Goal: Task Accomplishment & Management: Use online tool/utility

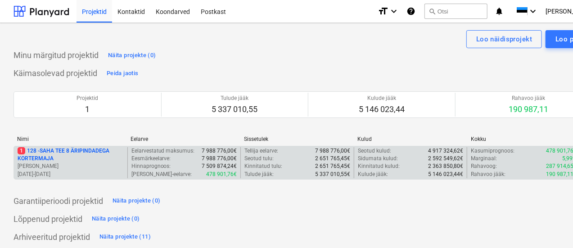
click at [57, 146] on div "1 128 - SAHA TEE 8 ÄRIPINDADEGA KORTERMAJA [PERSON_NAME] [DATE] - [DATE] Eelarv…" at bounding box center [307, 163] width 589 height 34
click at [54, 163] on p "[PERSON_NAME]" at bounding box center [71, 166] width 106 height 8
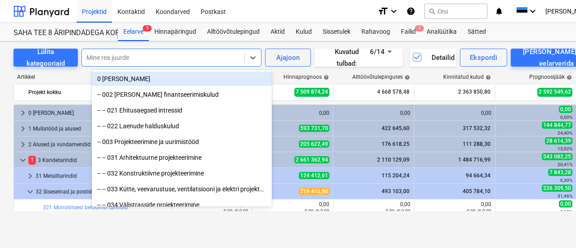
click at [156, 60] on div at bounding box center [162, 57] width 153 height 9
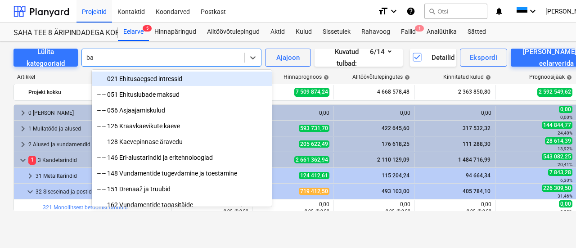
type input "bau"
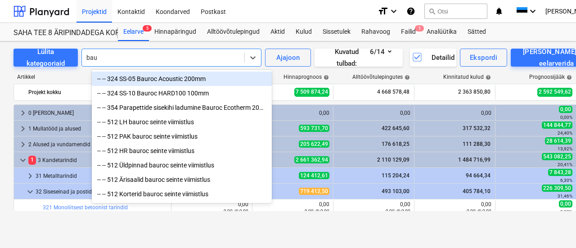
click at [160, 79] on div "-- -- 324 SS-05 Bauroc Acoustic 200mm" at bounding box center [182, 79] width 180 height 14
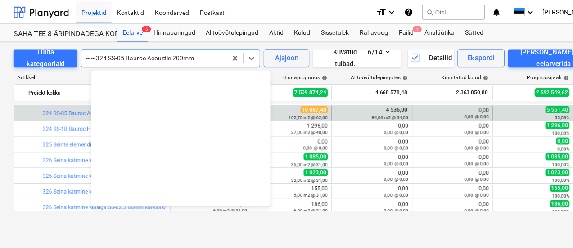
scroll to position [3307, 0]
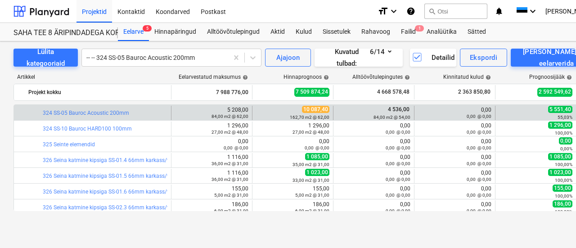
click at [4, 169] on div "Lülita kategooriaid -- -- 324 SS-05 Bauroc Acoustic 200mm Ajajoon Kuvatud tulba…" at bounding box center [308, 135] width 616 height 188
click at [412, 32] on div "Failid 1" at bounding box center [409, 32] width 26 height 18
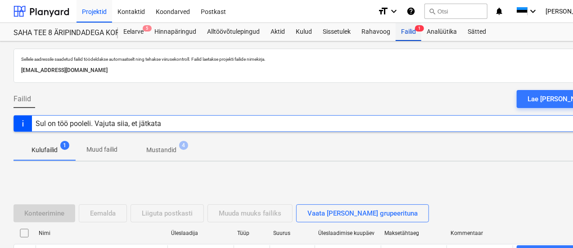
click at [412, 32] on div "Failid 1" at bounding box center [409, 32] width 26 height 18
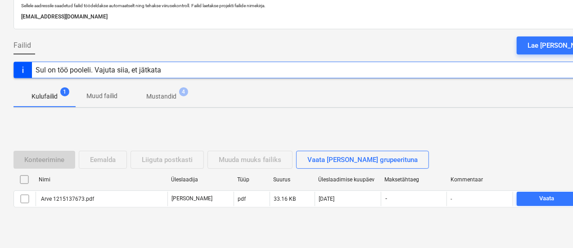
scroll to position [69, 0]
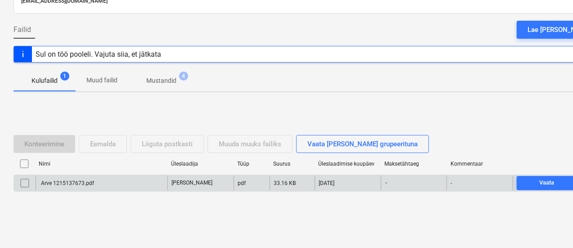
click at [73, 181] on div "Arve 1215137673.pdf" at bounding box center [67, 183] width 54 height 6
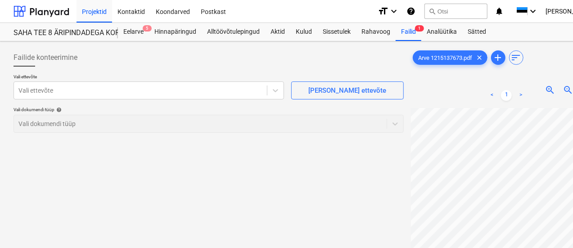
scroll to position [60, 57]
click at [562, 93] on span "zoom_out" at bounding box center [567, 90] width 11 height 11
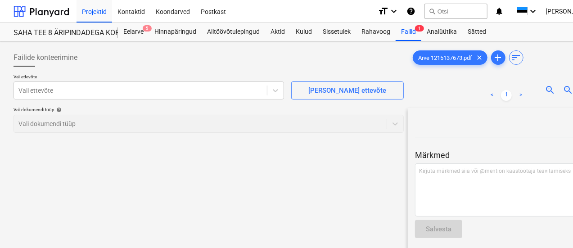
click at [486, 119] on div "close" at bounding box center [505, 120] width 180 height 11
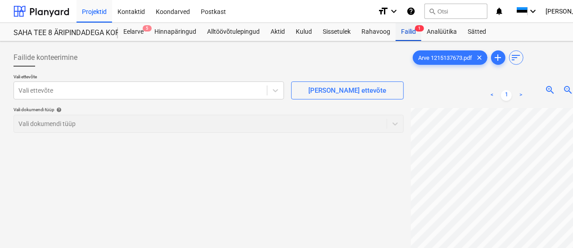
click at [412, 25] on div "Failid 1" at bounding box center [409, 32] width 26 height 18
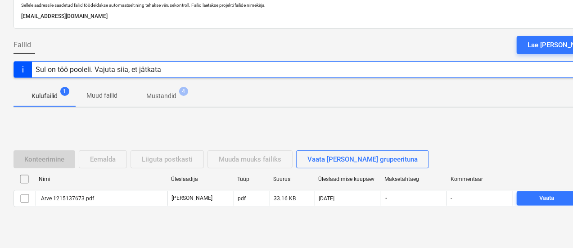
scroll to position [69, 0]
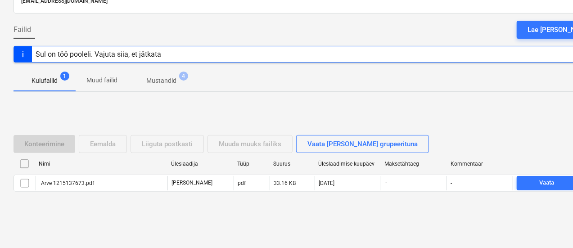
click at [472, 161] on div "Kommentaar" at bounding box center [479, 164] width 59 height 6
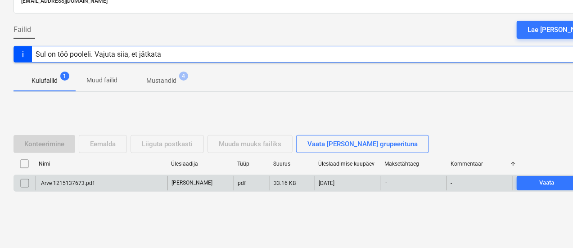
click at [83, 179] on div "Arve 1215137673.pdf" at bounding box center [102, 183] width 132 height 14
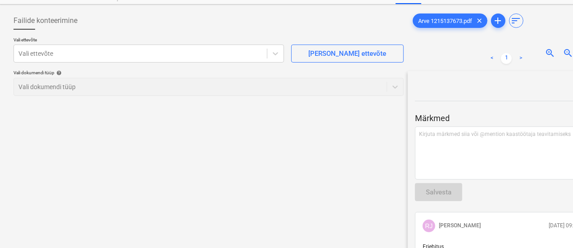
scroll to position [78, 0]
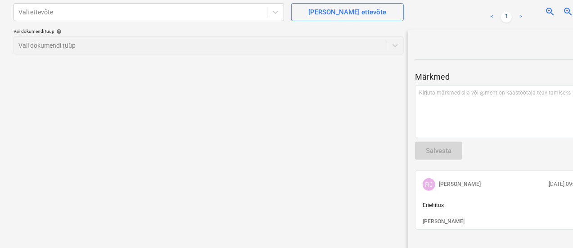
click at [282, 153] on div "Failide konteerimine Vali ettevõte Vali ettevõte [PERSON_NAME] uus ettevõte Val…" at bounding box center [208, 111] width 397 height 289
click at [112, 127] on div "Failide konteerimine Vali ettevõte Vali ettevõte [PERSON_NAME] uus ettevõte Val…" at bounding box center [208, 111] width 397 height 289
